Goal: Register for event/course

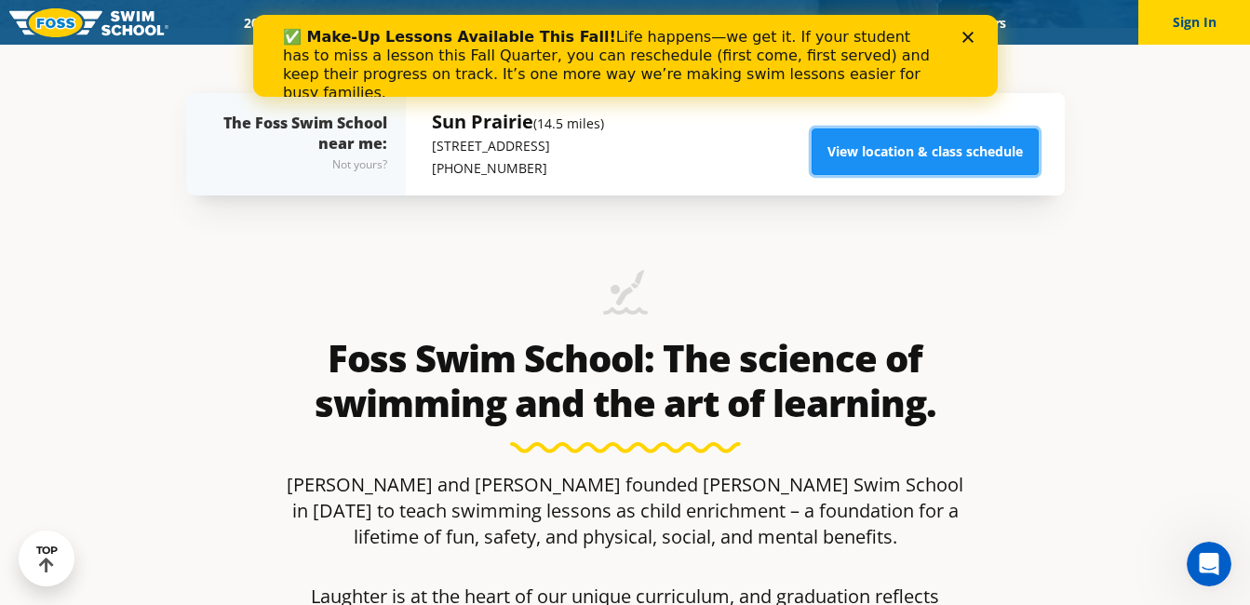
click at [898, 160] on link "View location & class schedule" at bounding box center [925, 151] width 227 height 47
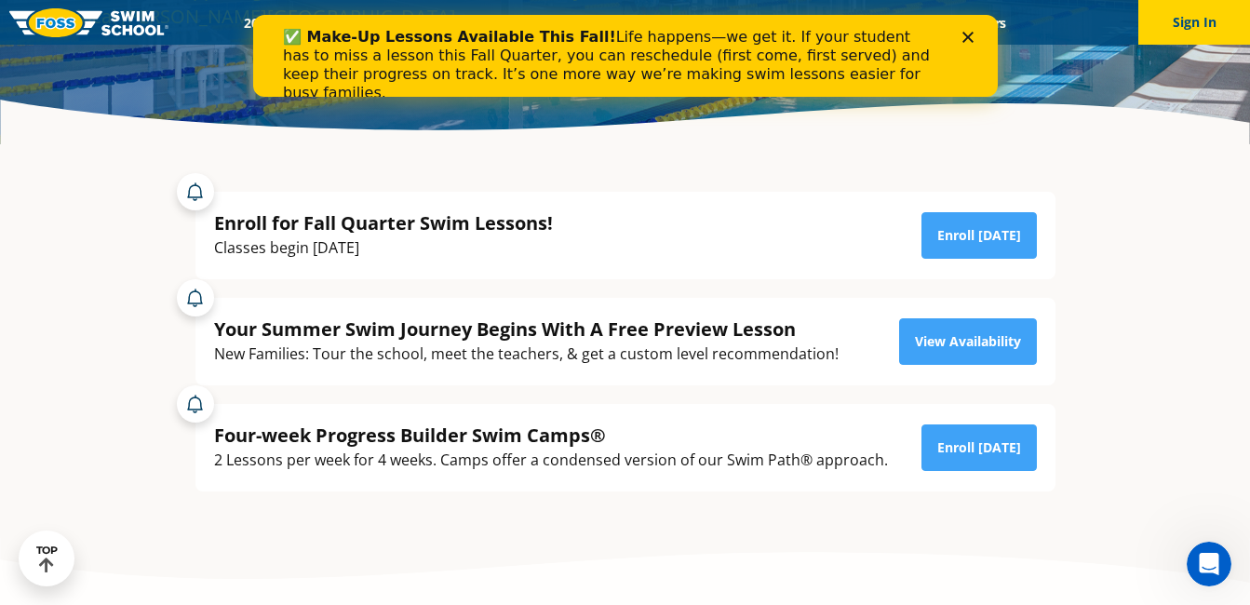
click at [974, 36] on div "Close" at bounding box center [971, 37] width 19 height 11
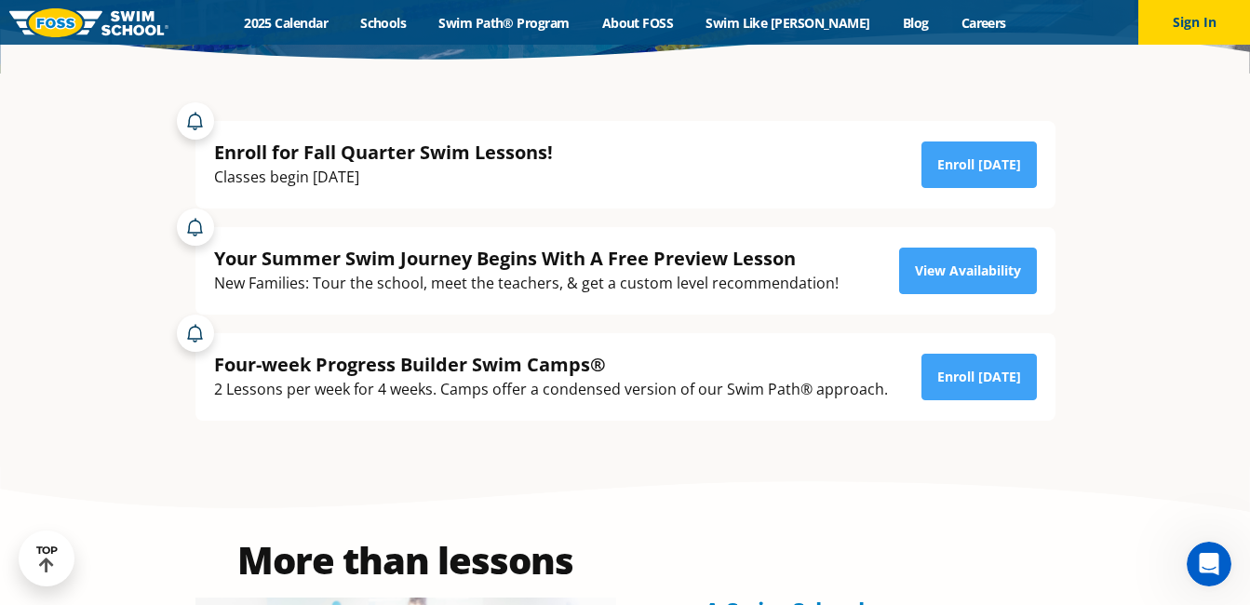
scroll to position [466, 0]
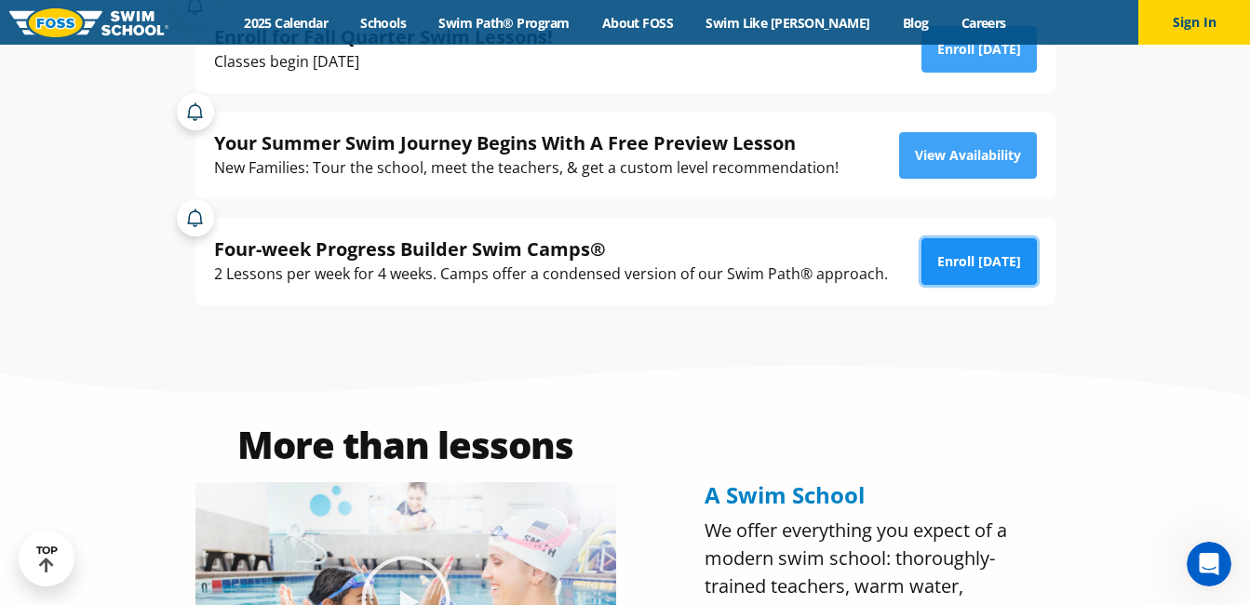
click at [955, 277] on link "Enroll Today" at bounding box center [979, 261] width 115 height 47
